Goal: Check status: Check status

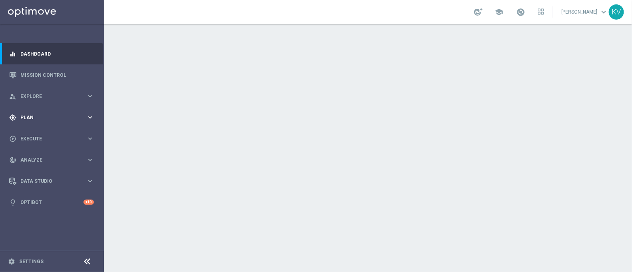
click at [38, 127] on div "gps_fixed Plan keyboard_arrow_right" at bounding box center [51, 117] width 103 height 21
click at [39, 161] on button "Templates keyboard_arrow_right" at bounding box center [58, 158] width 74 height 6
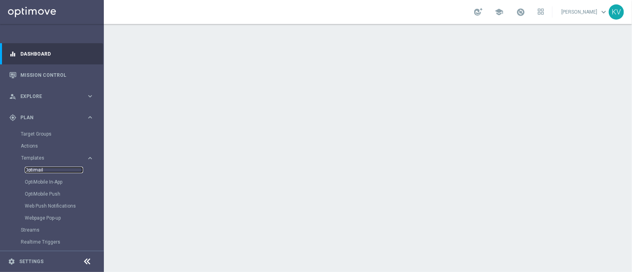
click at [39, 169] on link "Optimail" at bounding box center [54, 170] width 58 height 6
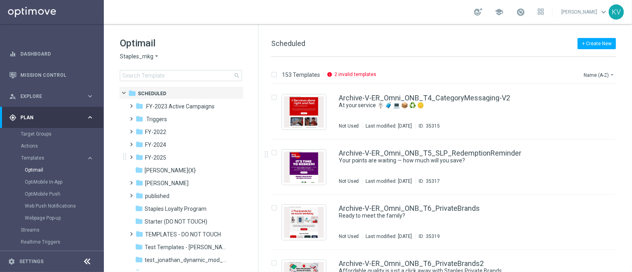
drag, startPoint x: 131, startPoint y: 156, endPoint x: 123, endPoint y: 150, distance: 10.0
click at [123, 150] on div "folder FY-2025 more_vert" at bounding box center [182, 156] width 122 height 13
click at [44, 82] on link "Mission Control" at bounding box center [57, 74] width 74 height 21
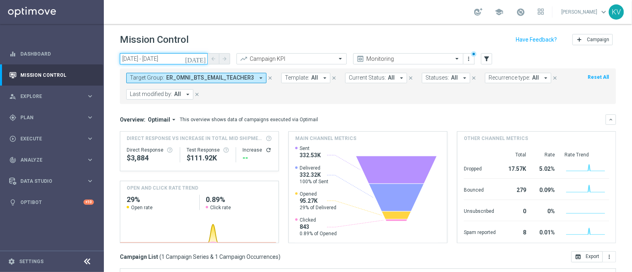
click at [172, 59] on input "[DATE] - [DATE]" at bounding box center [164, 58] width 88 height 11
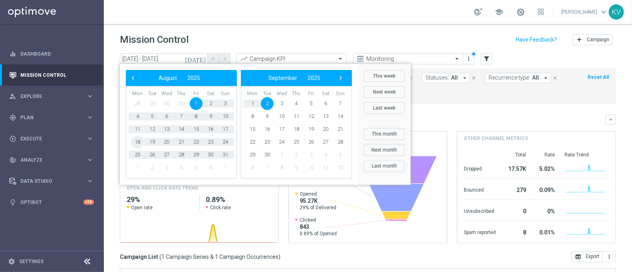
click at [139, 142] on span "18" at bounding box center [137, 141] width 13 height 13
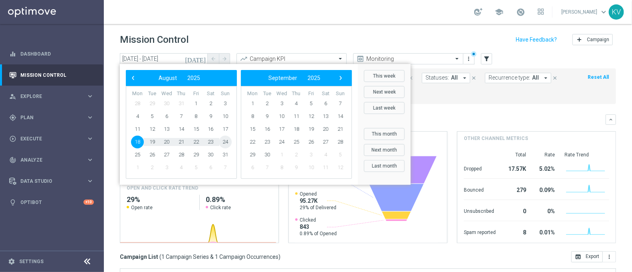
click at [227, 142] on span "24" at bounding box center [225, 141] width 13 height 13
type input "[DATE] - [DATE]"
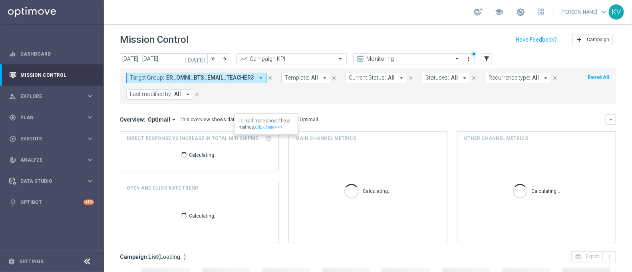
click at [246, 75] on span "ER_OMNI_BTS_EMAIL_TEACHER3" at bounding box center [210, 77] width 88 height 7
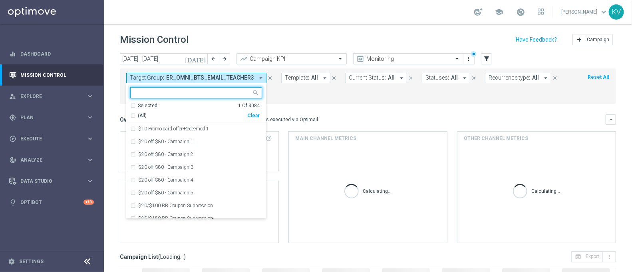
click at [0, 0] on div "Clear" at bounding box center [0, 0] width 0 height 0
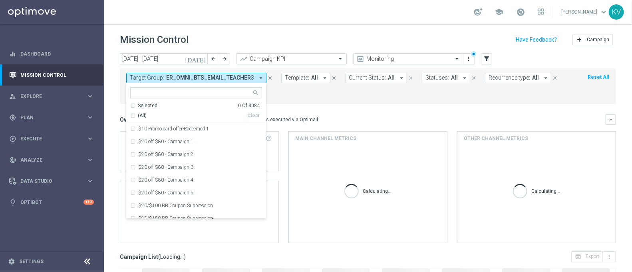
click at [318, 105] on mini-dashboard "Overview: Optimail arrow_drop_down This overview shows data of campaigns execut…" at bounding box center [368, 177] width 496 height 147
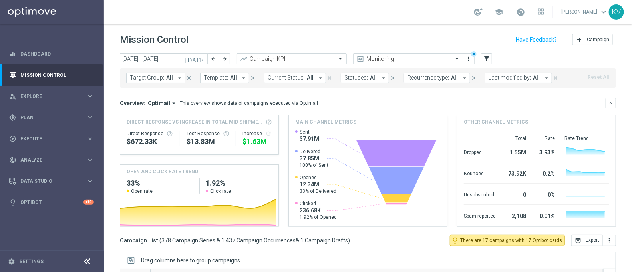
click at [220, 78] on span "Template:" at bounding box center [216, 77] width 24 height 7
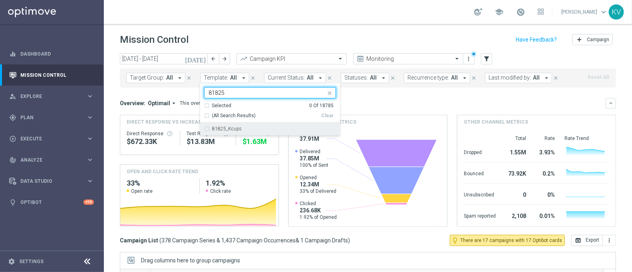
click at [230, 131] on label "81825_Kcups" at bounding box center [227, 128] width 30 height 5
type input "81825"
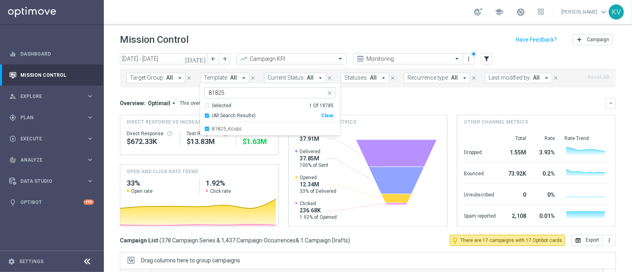
click at [376, 99] on div "Overview: Optimail arrow_drop_down This overview shows data of campaigns execut…" at bounding box center [363, 102] width 486 height 7
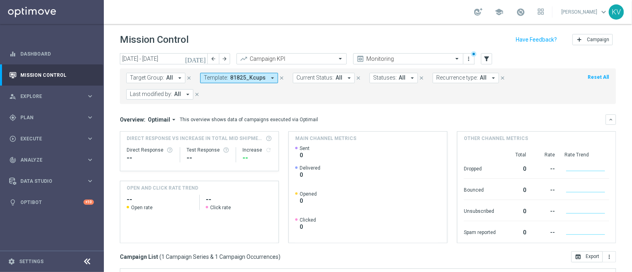
click at [234, 75] on span "81825_Kcups" at bounding box center [248, 77] width 36 height 7
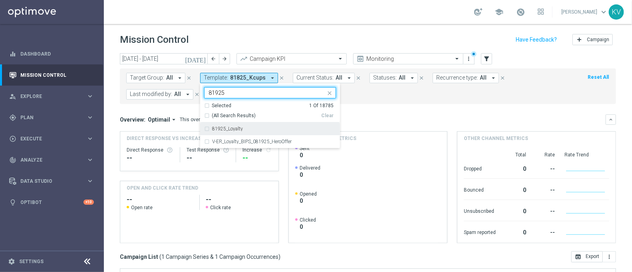
click at [281, 129] on div "81925_Loyalty" at bounding box center [274, 128] width 124 height 5
type input "81925"
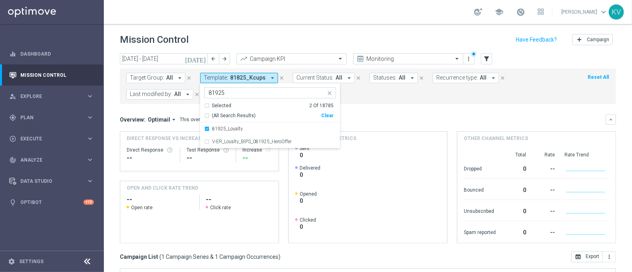
click at [384, 125] on div "Overview: Optimail arrow_drop_down This overview shows data of campaigns execut…" at bounding box center [368, 178] width 496 height 129
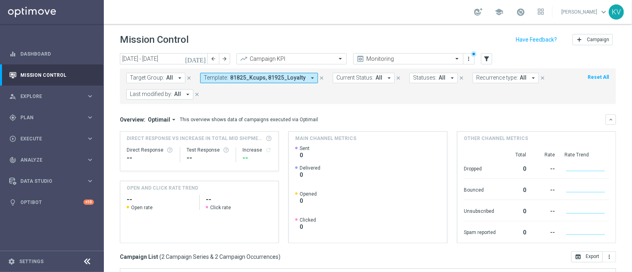
click at [282, 79] on span "81825_Kcups, 81925_Loyalty" at bounding box center [267, 77] width 75 height 7
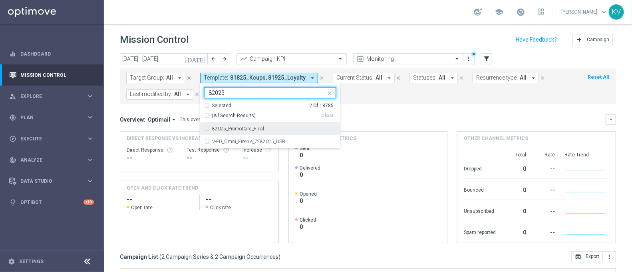
click at [290, 134] on div "82025_PromoCard_Final" at bounding box center [270, 128] width 132 height 13
type input "82025"
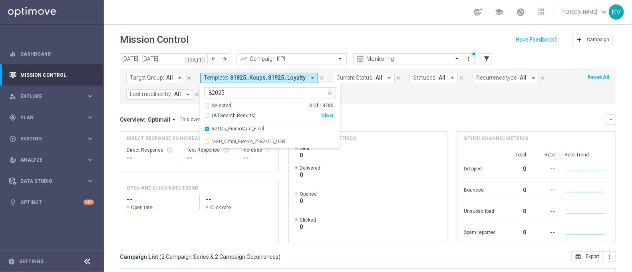
click at [398, 121] on div "Overview: Optimail arrow_drop_down This overview shows data of campaigns execut…" at bounding box center [363, 119] width 486 height 7
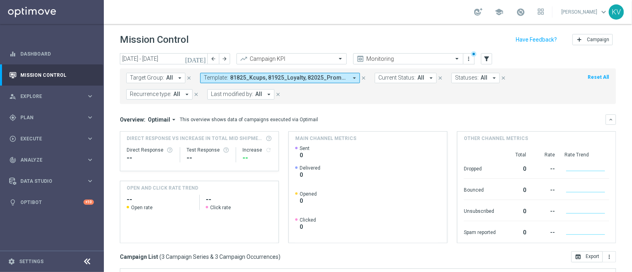
click at [324, 79] on span "81825_Kcups, 81925_Loyalty, 82025_PromoCard_Final" at bounding box center [288, 77] width 117 height 7
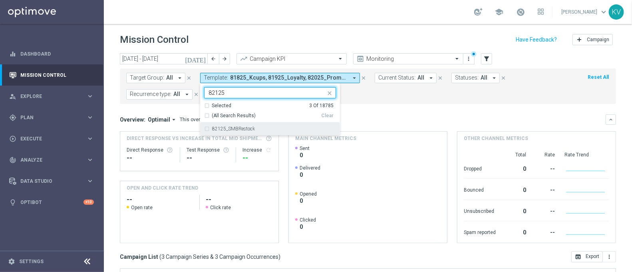
click at [302, 124] on div "82125_SMBRestock" at bounding box center [270, 128] width 132 height 13
type input "82125"
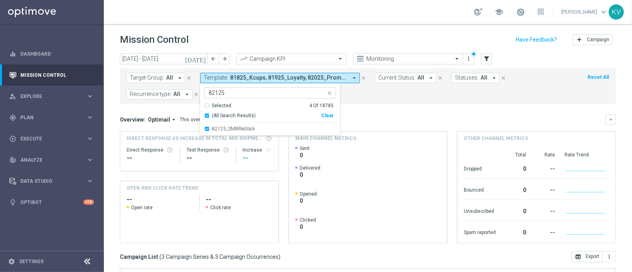
click at [402, 101] on div "Target Group: All arrow_drop_down close Template: 81825_Kcups, 81925_Loyalty, 8…" at bounding box center [368, 86] width 496 height 36
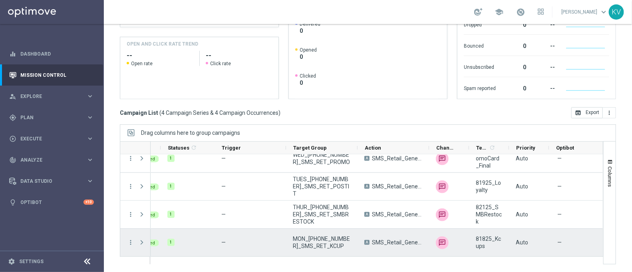
scroll to position [0, 30]
click at [300, 236] on span "MON_[PHONE_NUMBER]_SMS_RET_KCUP" at bounding box center [322, 242] width 58 height 14
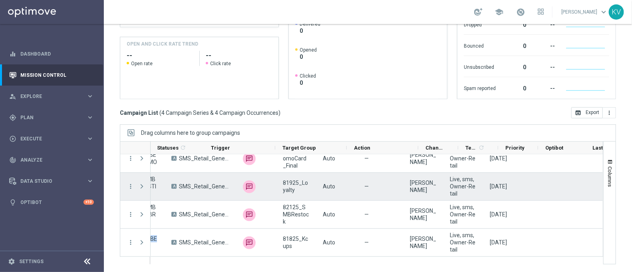
scroll to position [0, 40]
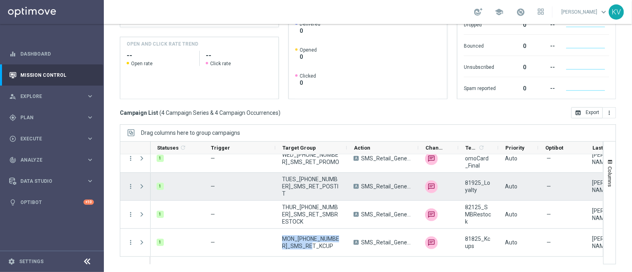
click at [309, 185] on span "TUES_[PHONE_NUMBER]_SMS_RET_POSTIT" at bounding box center [311, 186] width 58 height 22
click at [327, 193] on span "TUES_[PHONE_NUMBER]_SMS_RET_POSTIT" at bounding box center [311, 186] width 58 height 22
drag, startPoint x: 326, startPoint y: 193, endPoint x: 288, endPoint y: 183, distance: 40.0
click at [288, 183] on span "TUES_[PHONE_NUMBER]_SMS_RET_POSTIT" at bounding box center [311, 186] width 58 height 22
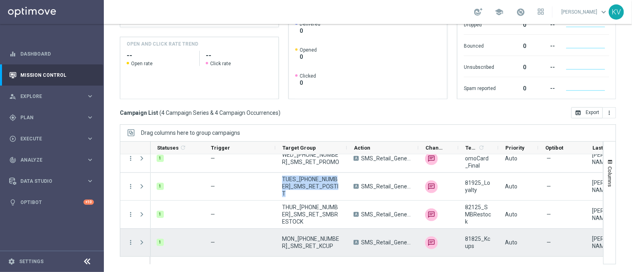
scroll to position [0, 0]
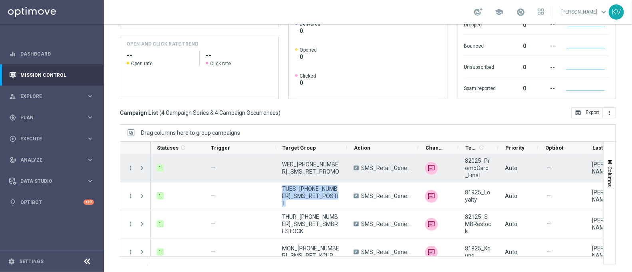
click at [314, 164] on span "WED_[PHONE_NUMBER]_SMS_RET_PROMO" at bounding box center [311, 168] width 58 height 14
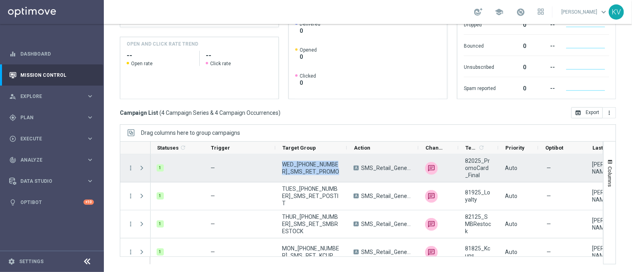
click at [314, 164] on span "WED_[PHONE_NUMBER]_SMS_RET_PROMO" at bounding box center [311, 168] width 58 height 14
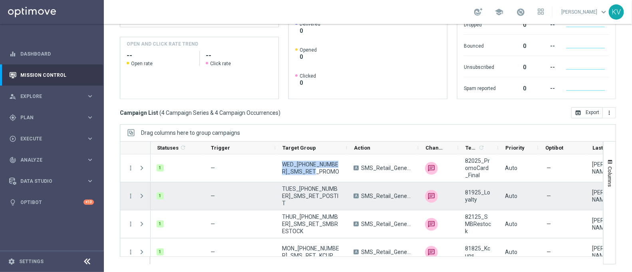
scroll to position [10, 0]
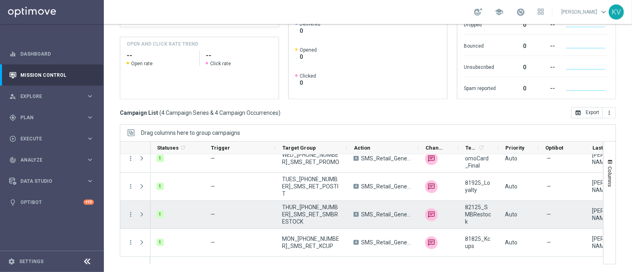
click at [321, 215] on span "THUR_[PHONE_NUMBER]_SMS_RET_SMBRESTOCK" at bounding box center [311, 214] width 58 height 22
